Goal: Navigation & Orientation: Find specific page/section

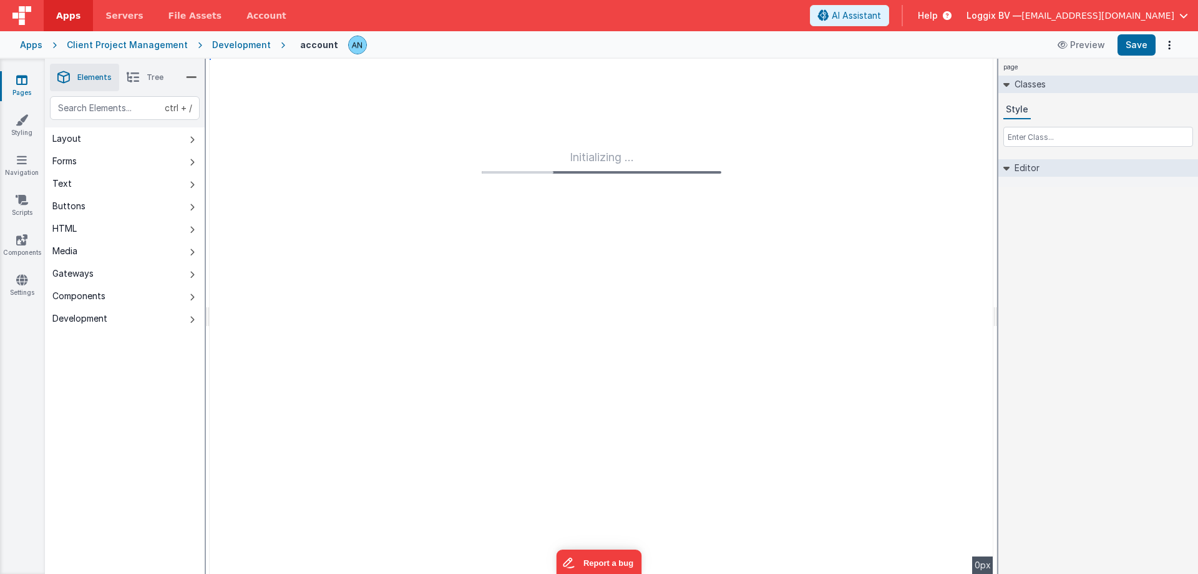
click at [20, 82] on icon at bounding box center [21, 80] width 11 height 12
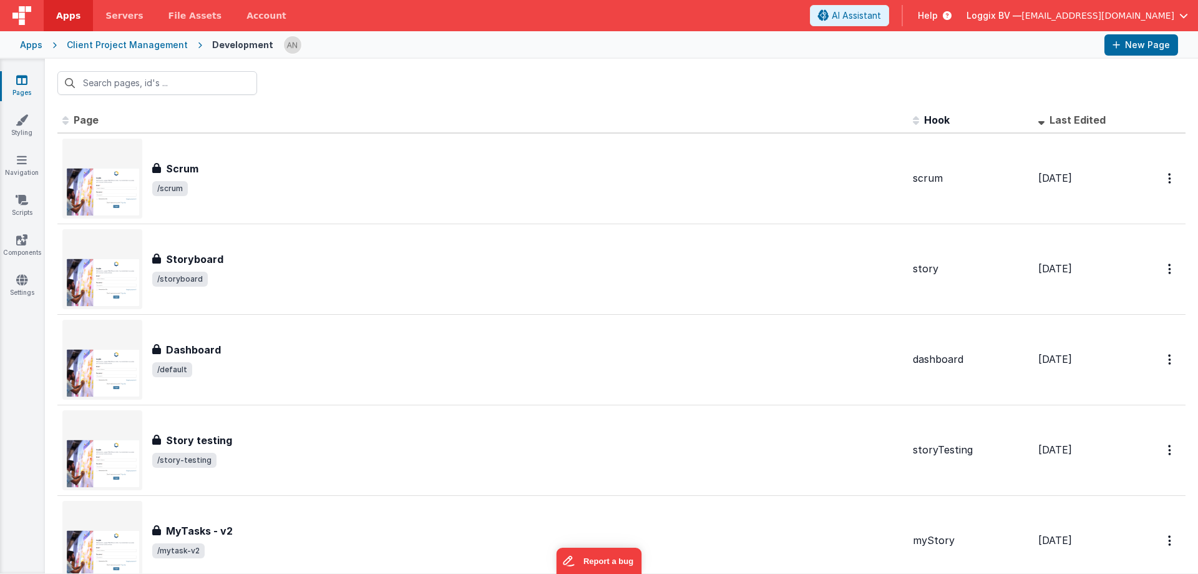
click at [61, 20] on span "Apps" at bounding box center [68, 15] width 24 height 12
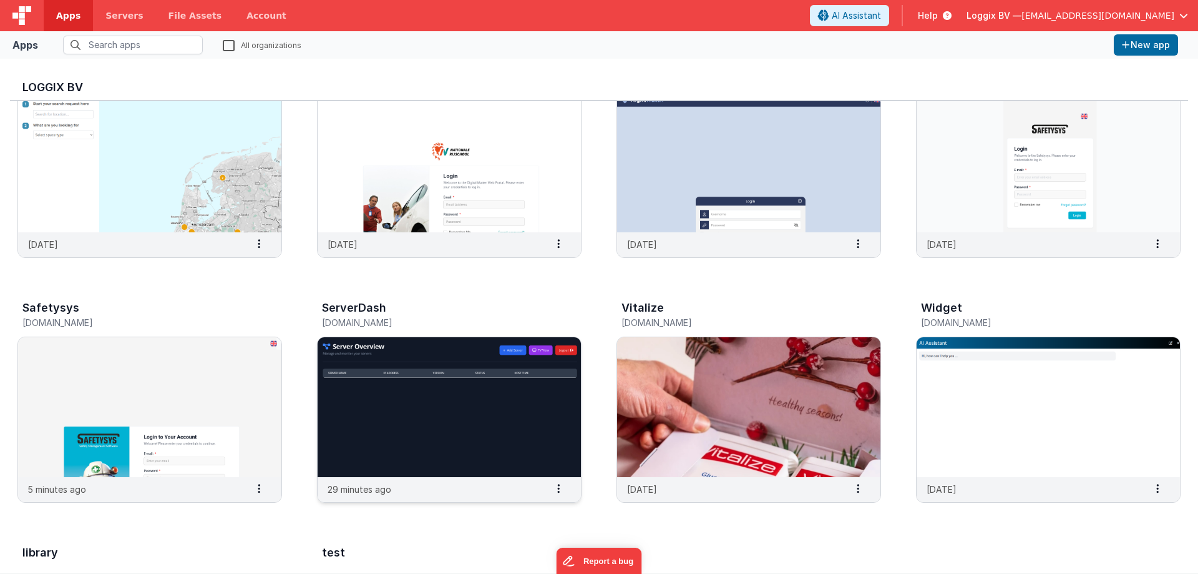
scroll to position [312, 0]
click at [155, 417] on img at bounding box center [149, 406] width 263 height 140
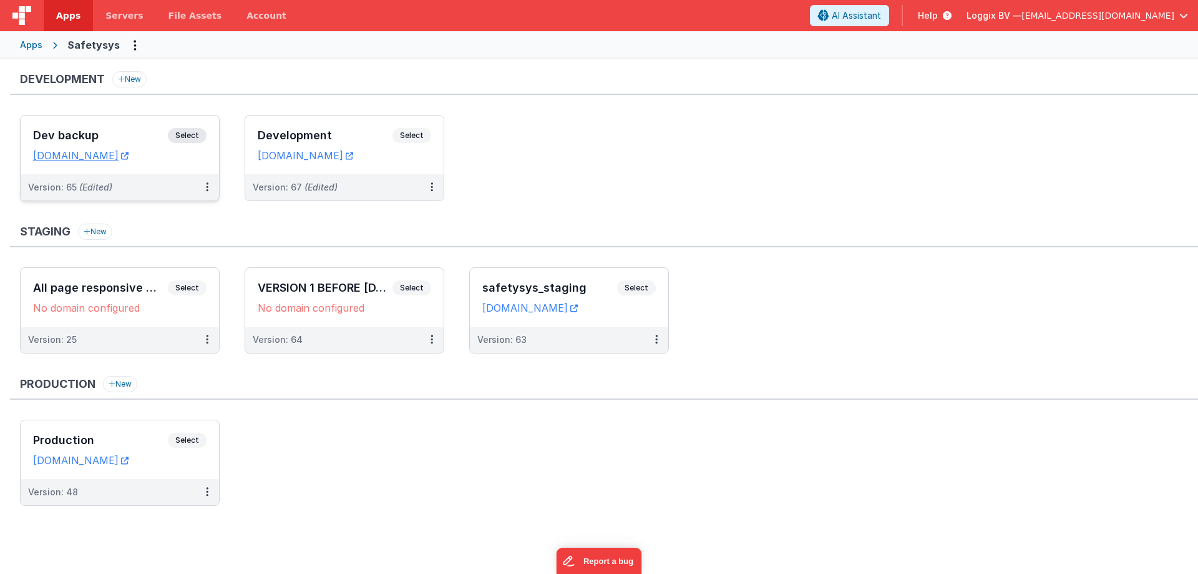
click at [181, 132] on span "Select" at bounding box center [187, 135] width 39 height 15
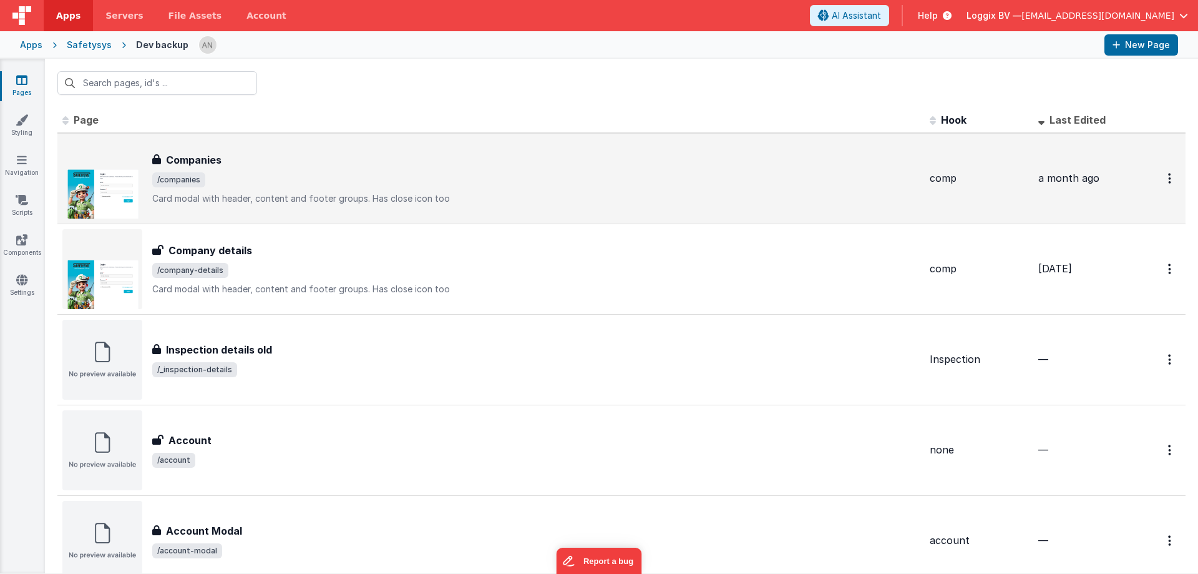
click at [242, 165] on div "Companies" at bounding box center [536, 159] width 768 height 15
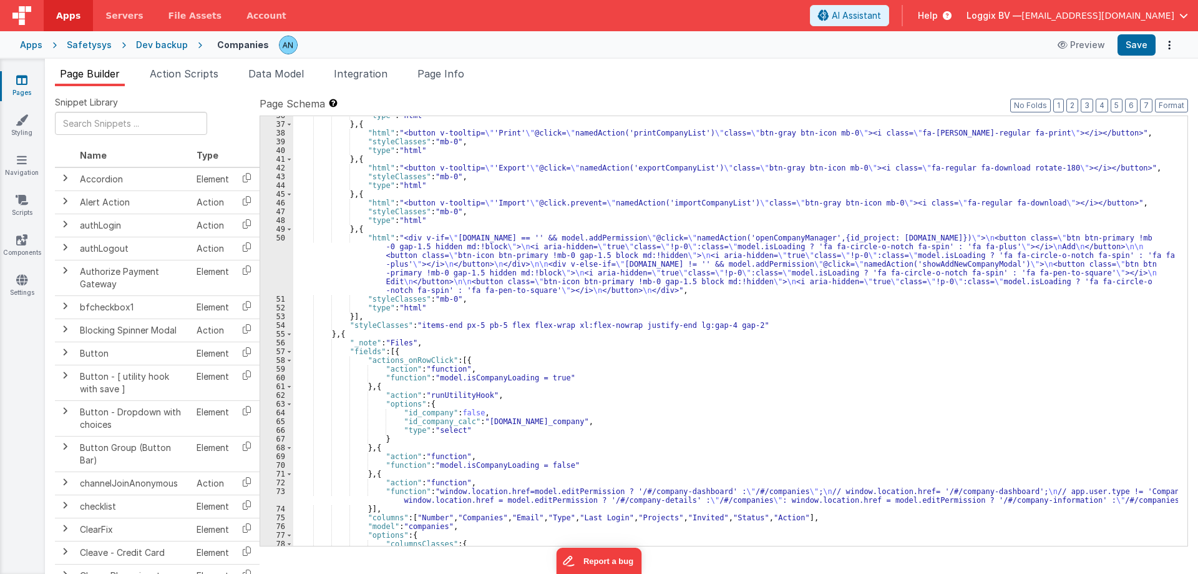
scroll to position [449, 0]
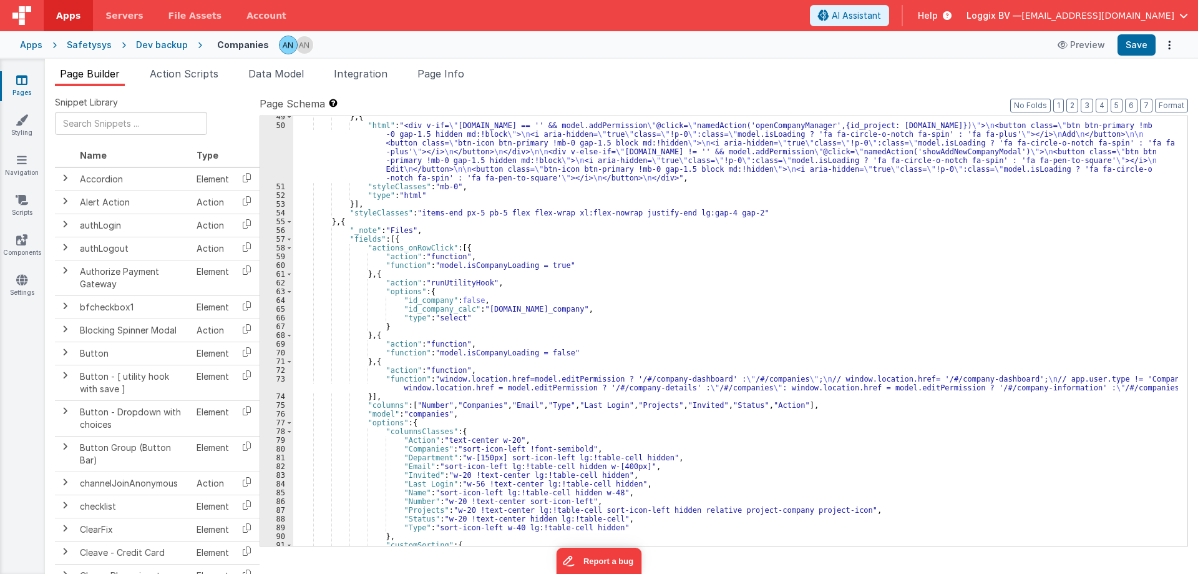
click at [62, 18] on span "Apps" at bounding box center [68, 15] width 24 height 12
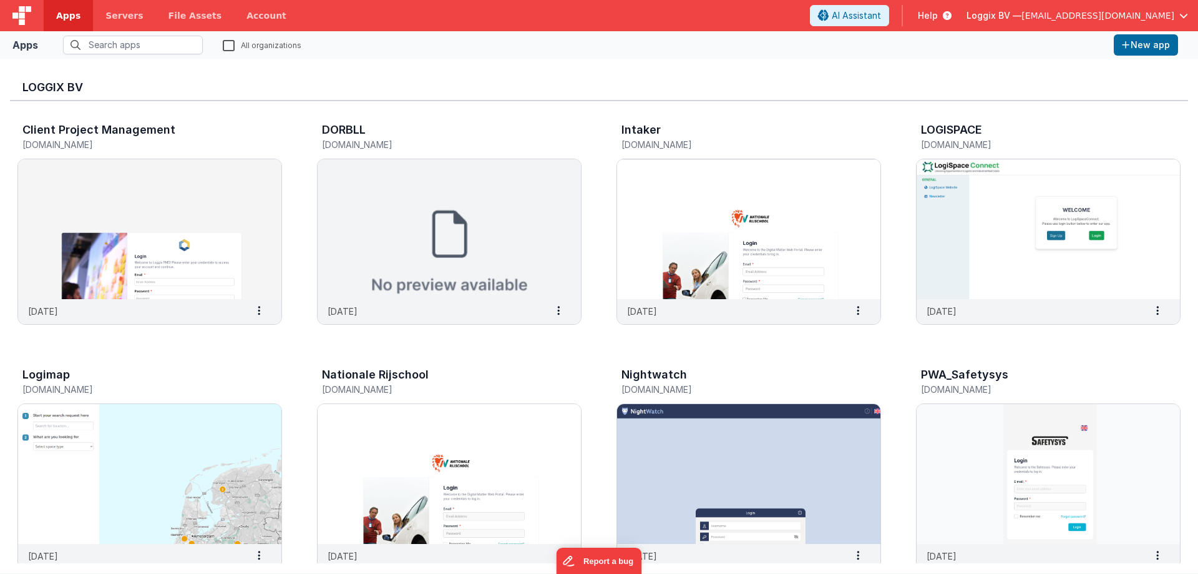
click at [157, 167] on img at bounding box center [149, 229] width 263 height 140
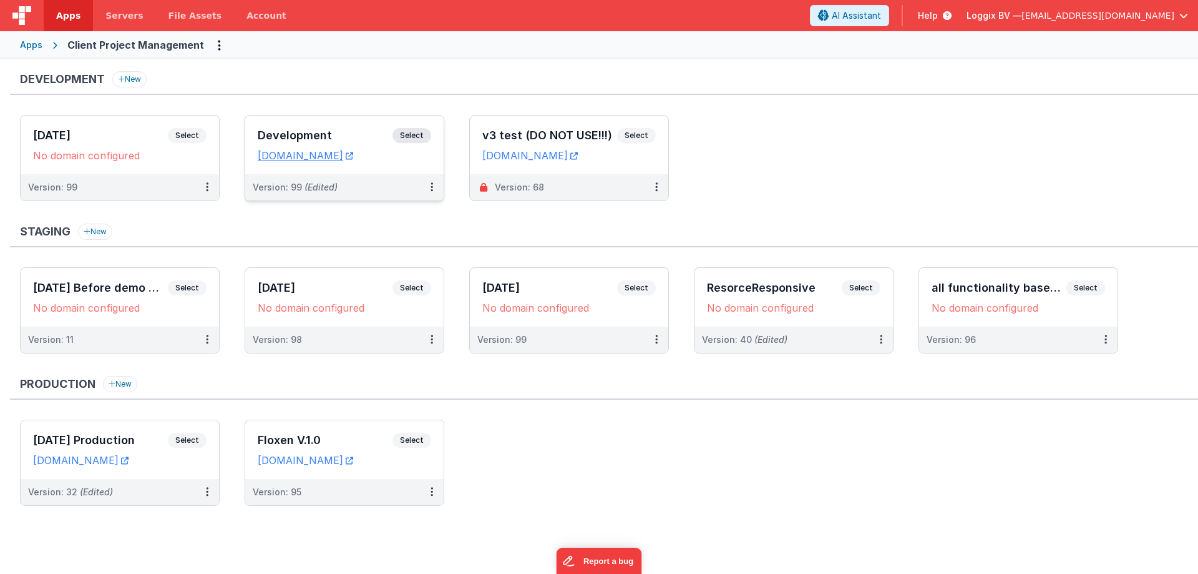
click at [416, 135] on span "Select" at bounding box center [412, 135] width 39 height 15
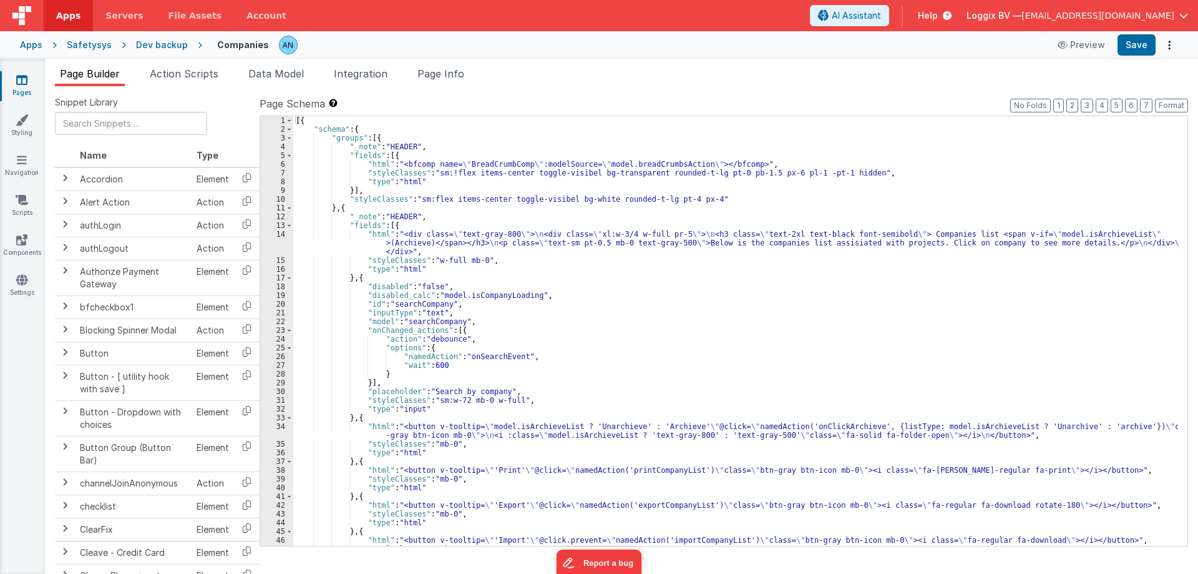
click at [70, 2] on link "Apps" at bounding box center [68, 15] width 49 height 31
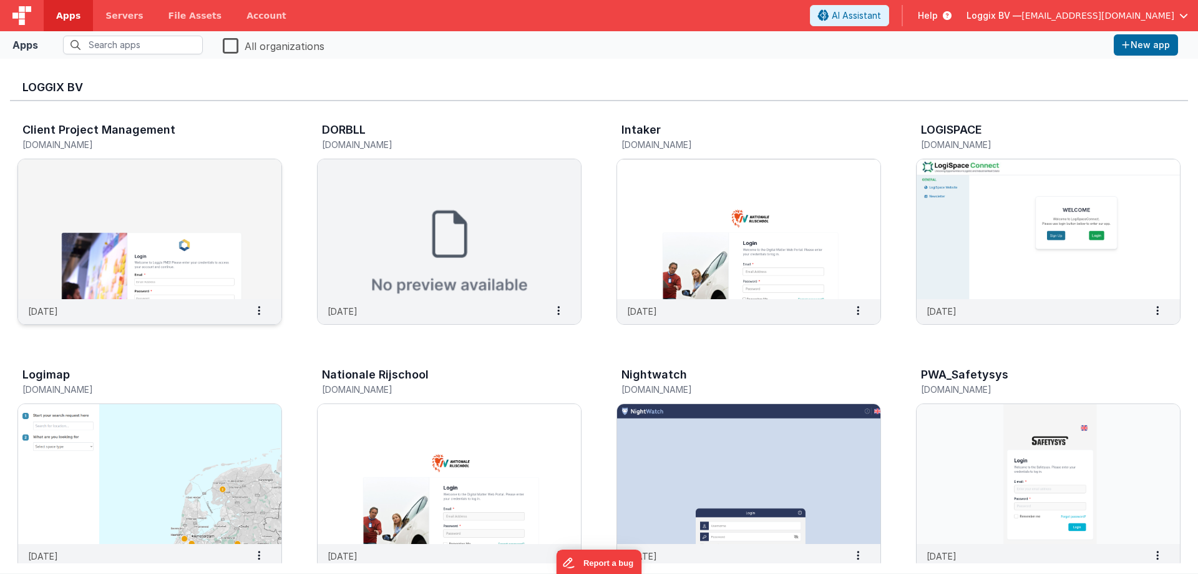
click at [117, 219] on img at bounding box center [149, 229] width 263 height 140
